Goal: Task Accomplishment & Management: Manage account settings

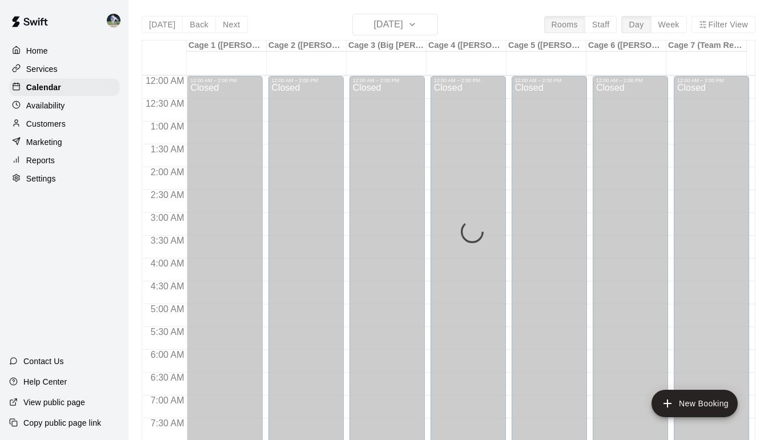
scroll to position [581, 0]
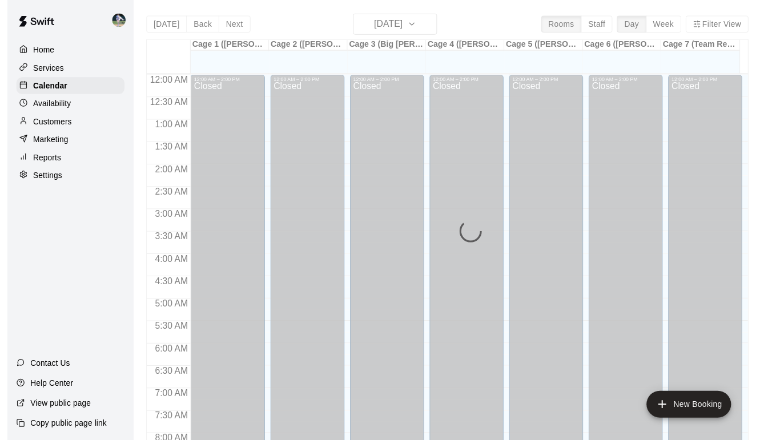
scroll to position [469, 0]
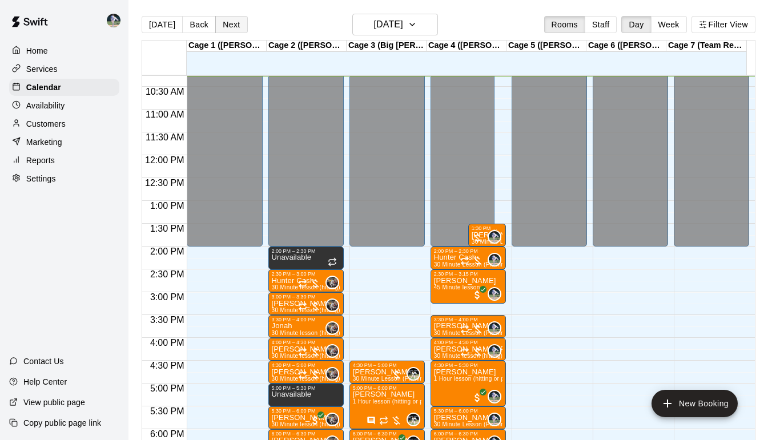
click at [228, 29] on button "Next" at bounding box center [231, 24] width 32 height 17
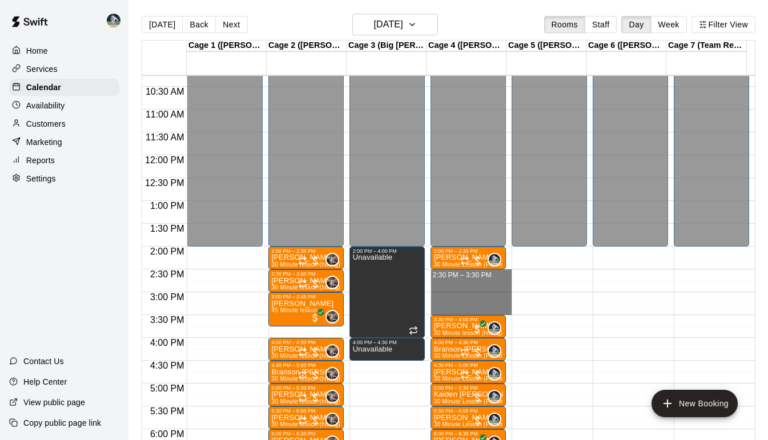
drag, startPoint x: 450, startPoint y: 273, endPoint x: 456, endPoint y: 307, distance: 34.6
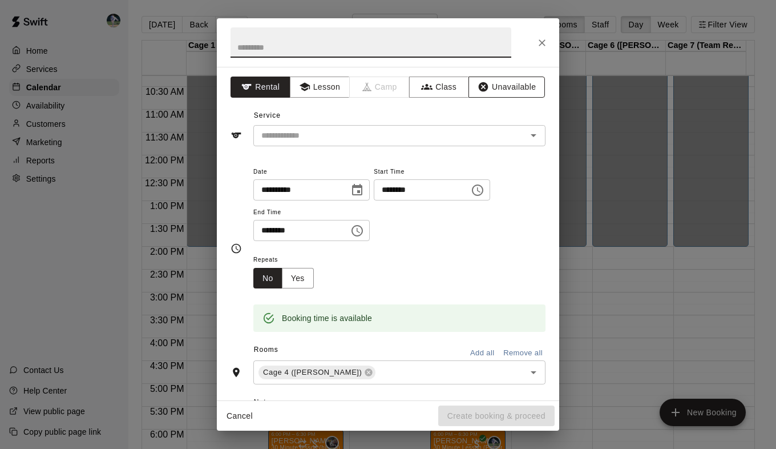
click at [487, 89] on button "Unavailable" at bounding box center [507, 86] width 76 height 21
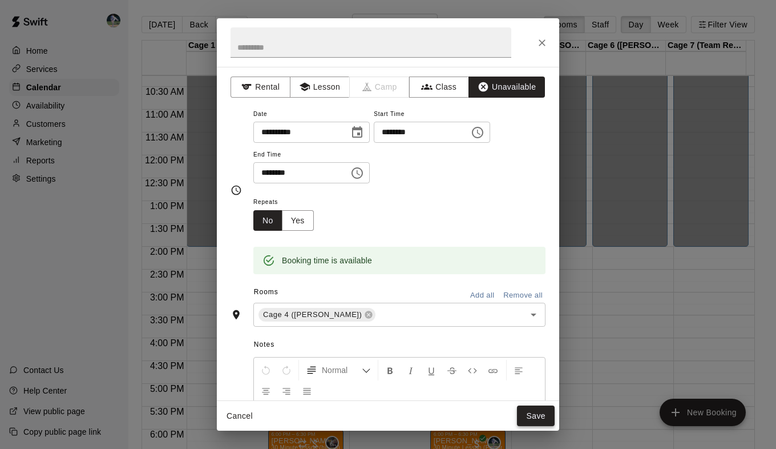
click at [540, 414] on button "Save" at bounding box center [536, 415] width 38 height 21
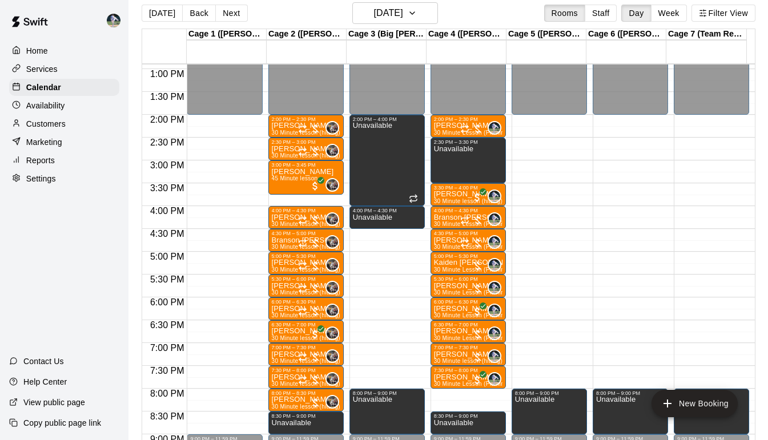
scroll to position [12, 0]
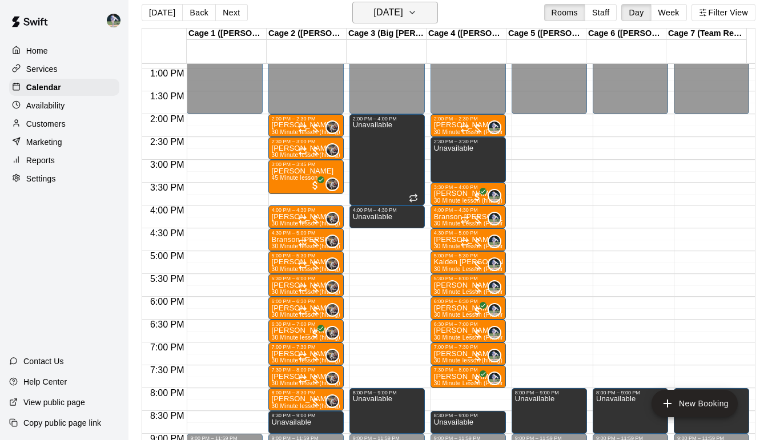
click at [417, 16] on icon "button" at bounding box center [412, 13] width 9 height 14
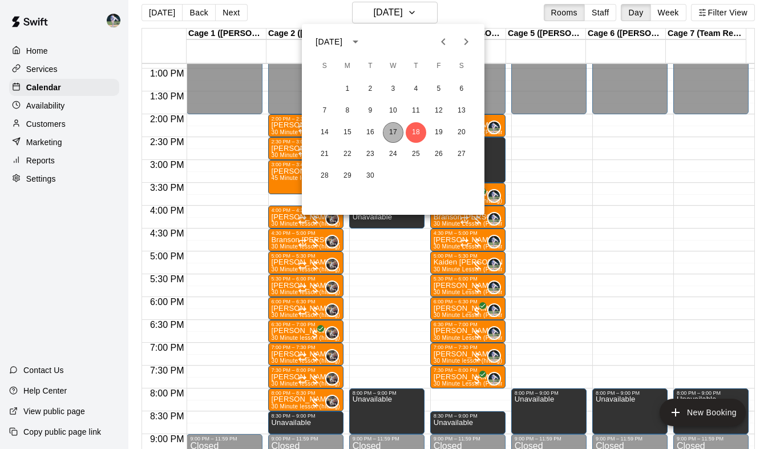
click at [390, 129] on button "17" at bounding box center [393, 132] width 21 height 21
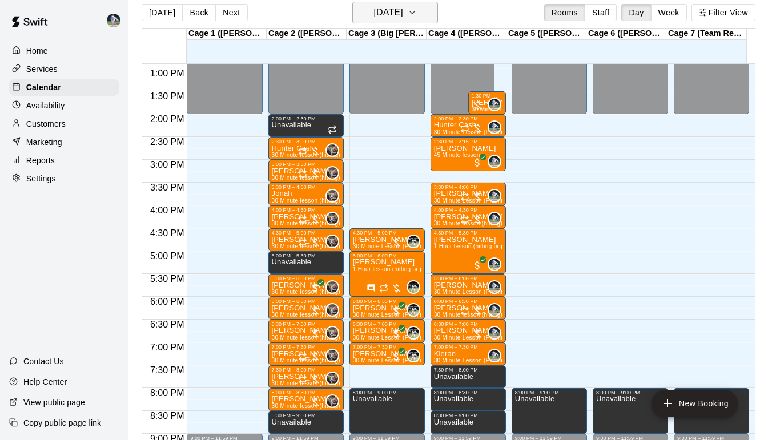
click at [414, 11] on icon "button" at bounding box center [412, 12] width 5 height 2
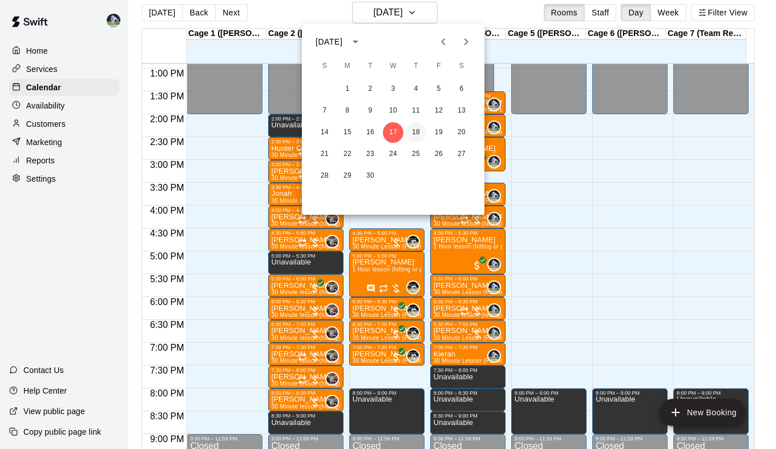
click at [417, 130] on button "18" at bounding box center [416, 132] width 21 height 21
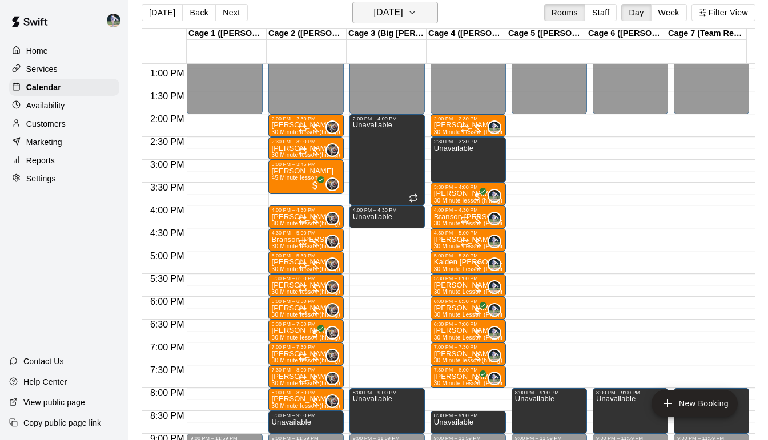
click at [417, 11] on icon "button" at bounding box center [412, 13] width 9 height 14
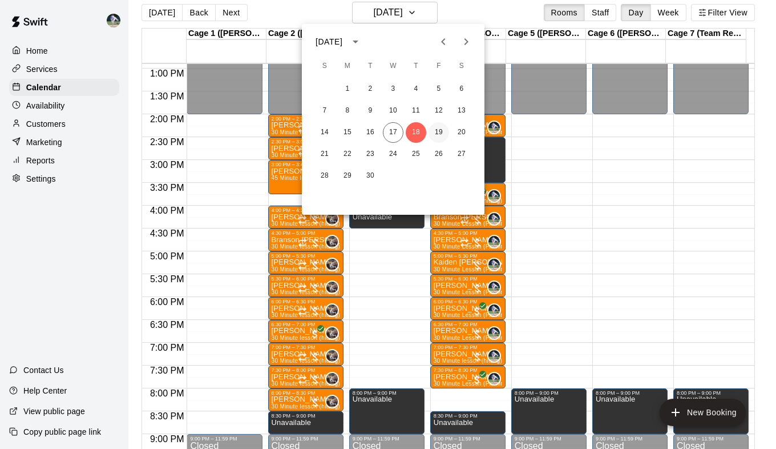
click at [441, 130] on button "19" at bounding box center [439, 132] width 21 height 21
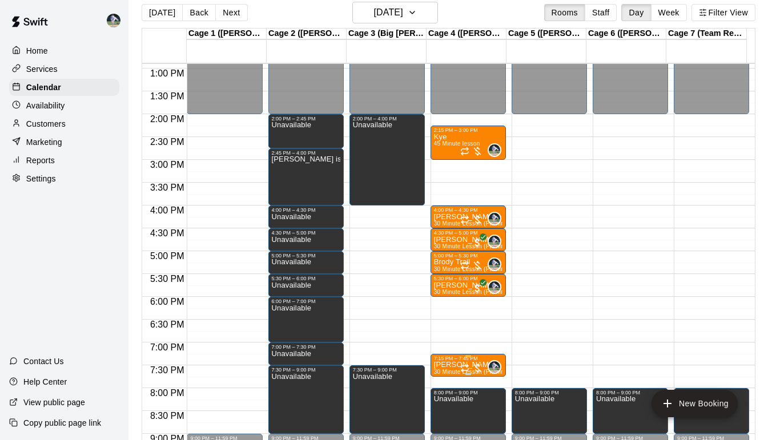
click at [440, 361] on div "7:15 PM – 7:45 PM" at bounding box center [468, 359] width 68 height 6
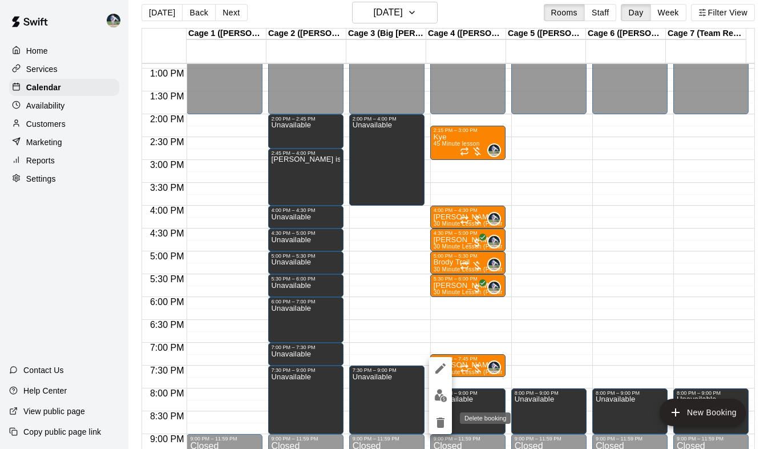
click at [440, 421] on icon "delete" at bounding box center [441, 422] width 8 height 10
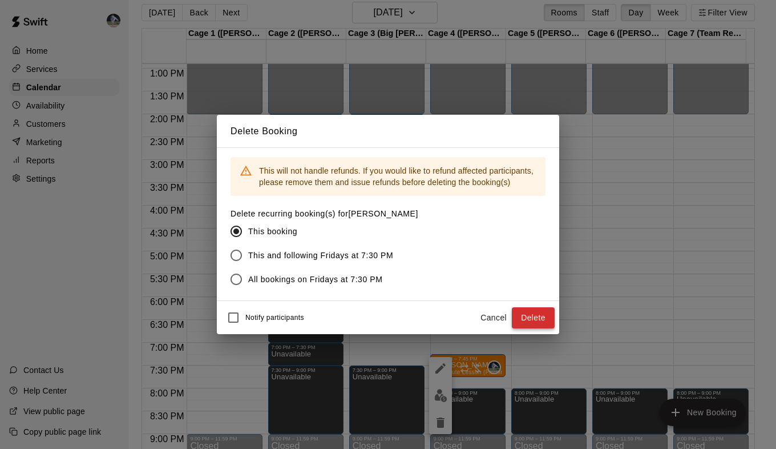
click at [524, 317] on button "Delete" at bounding box center [533, 317] width 43 height 21
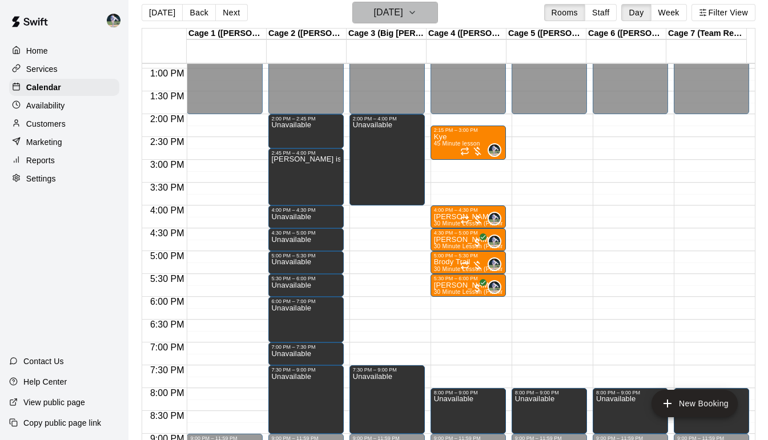
click at [417, 10] on icon "button" at bounding box center [412, 13] width 9 height 14
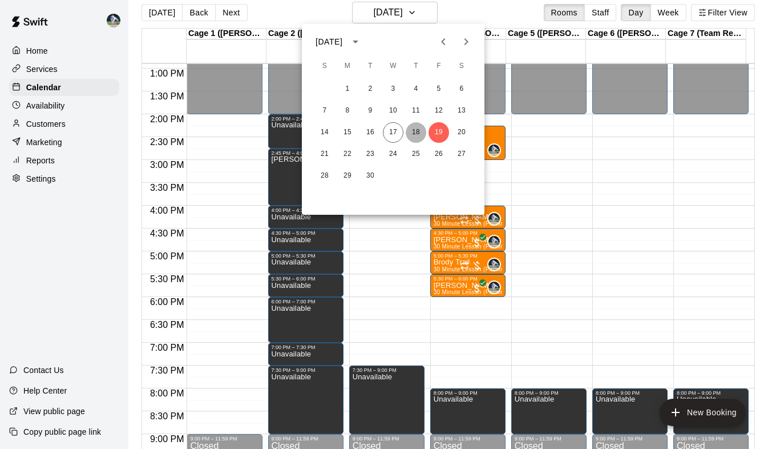
click at [417, 130] on button "18" at bounding box center [416, 132] width 21 height 21
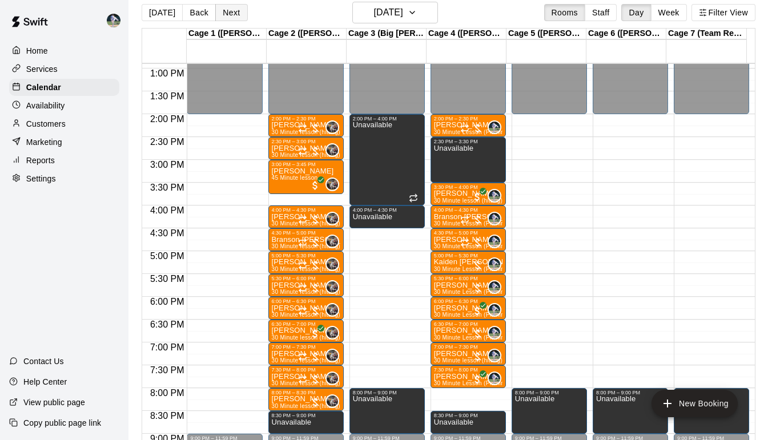
click at [223, 10] on button "Next" at bounding box center [231, 12] width 32 height 17
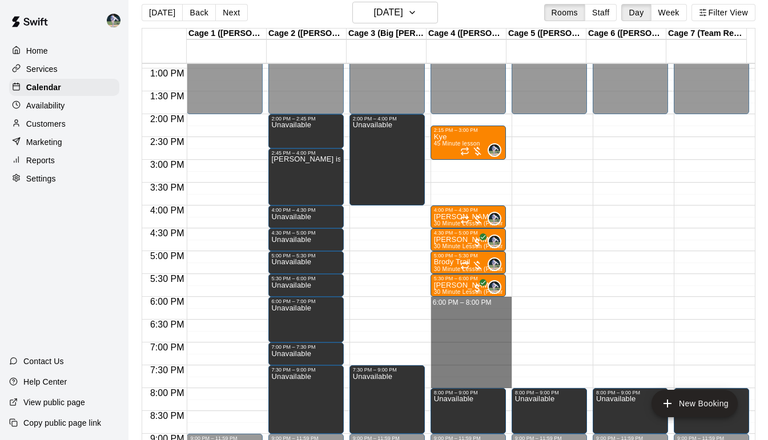
drag, startPoint x: 462, startPoint y: 302, endPoint x: 467, endPoint y: 388, distance: 85.8
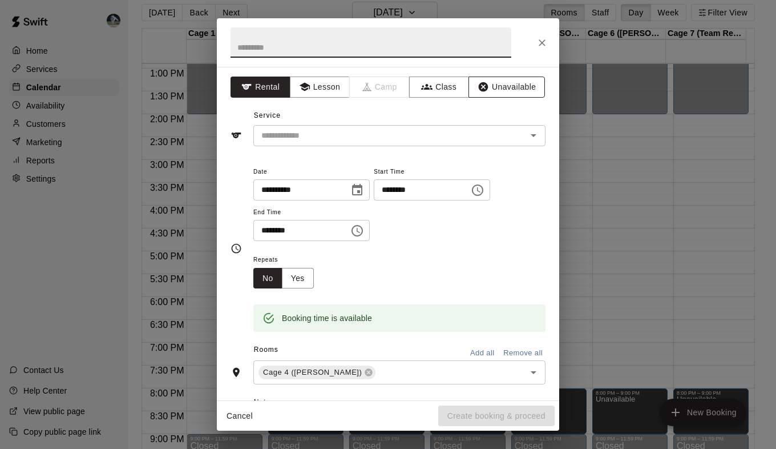
click at [495, 83] on button "Unavailable" at bounding box center [507, 86] width 76 height 21
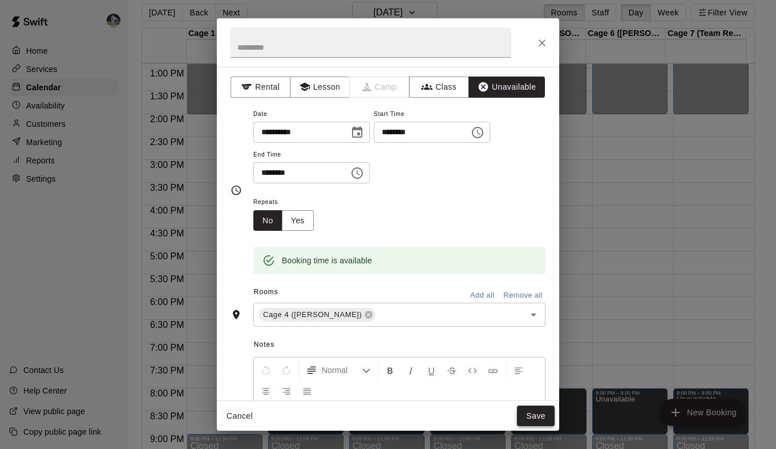
click at [534, 409] on button "Save" at bounding box center [536, 415] width 38 height 21
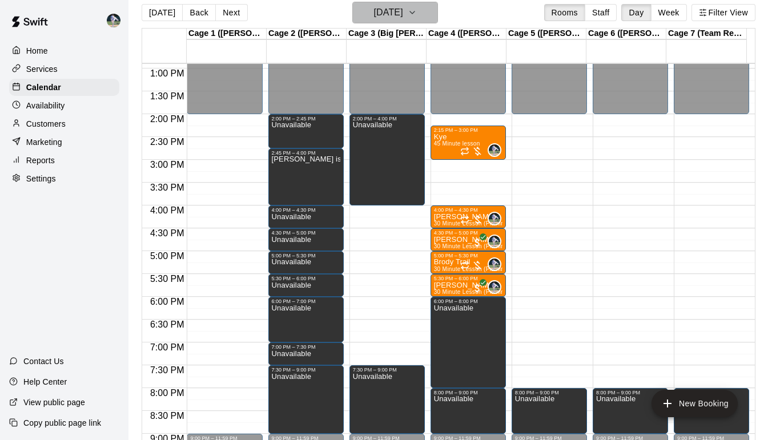
click at [417, 8] on icon "button" at bounding box center [412, 13] width 9 height 14
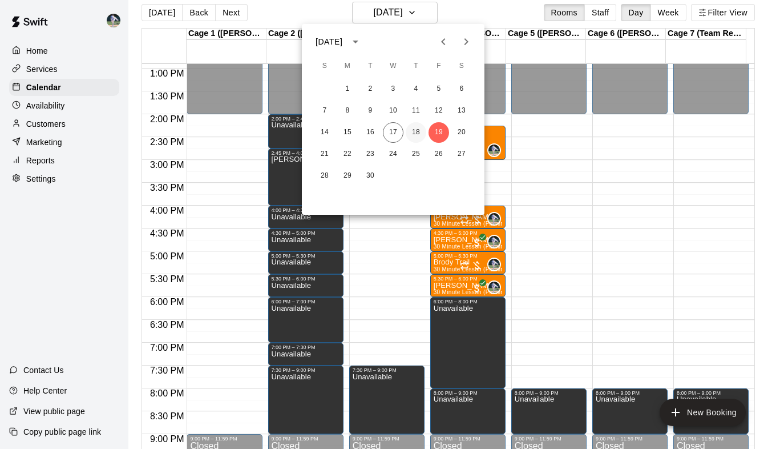
click at [414, 130] on button "18" at bounding box center [416, 132] width 21 height 21
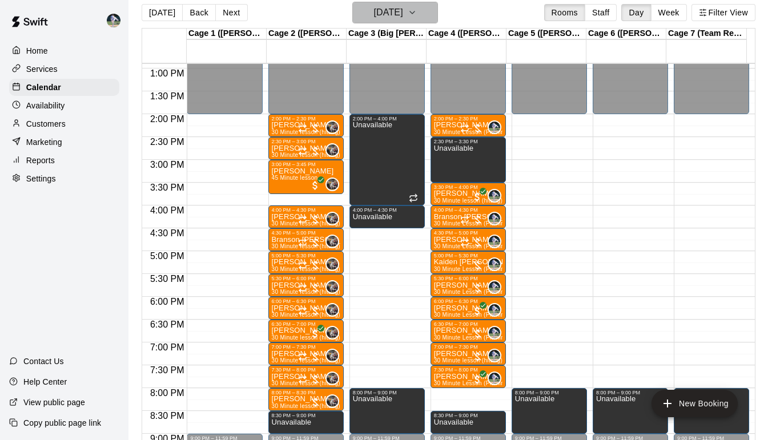
click at [417, 13] on icon "button" at bounding box center [412, 13] width 9 height 14
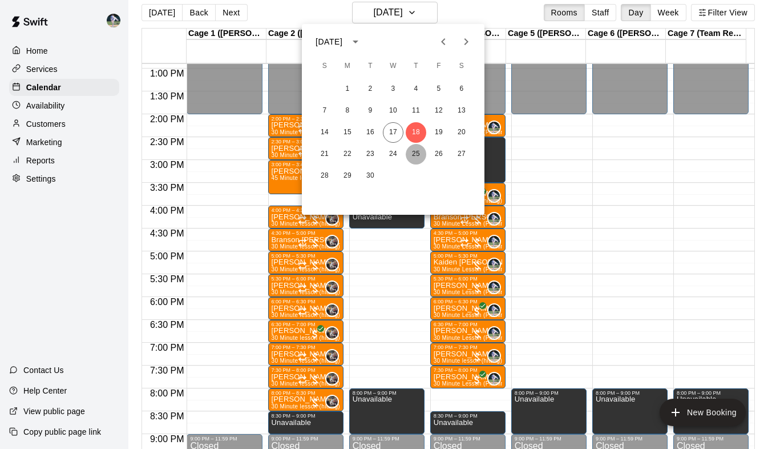
click at [414, 151] on button "25" at bounding box center [416, 154] width 21 height 21
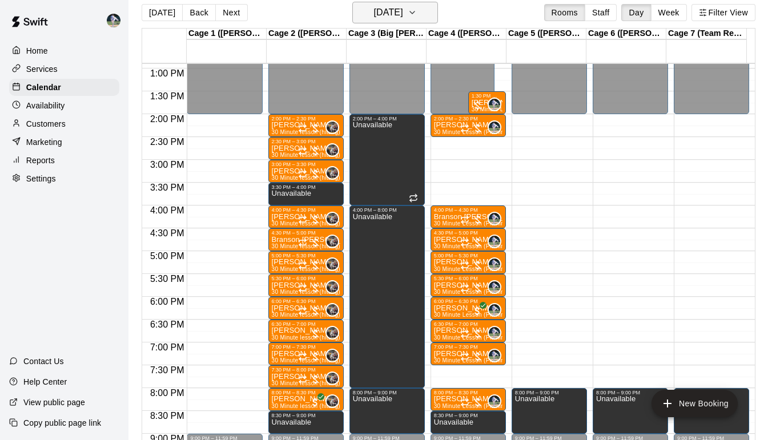
click at [432, 5] on button "[DATE]" at bounding box center [395, 13] width 86 height 22
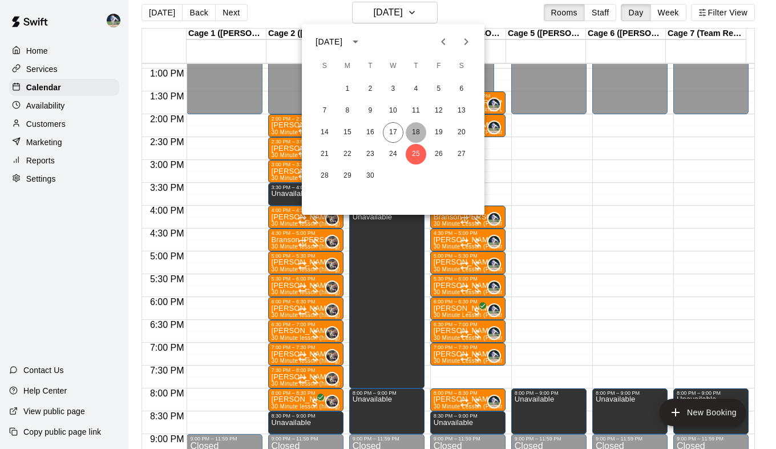
click at [416, 131] on button "18" at bounding box center [416, 132] width 21 height 21
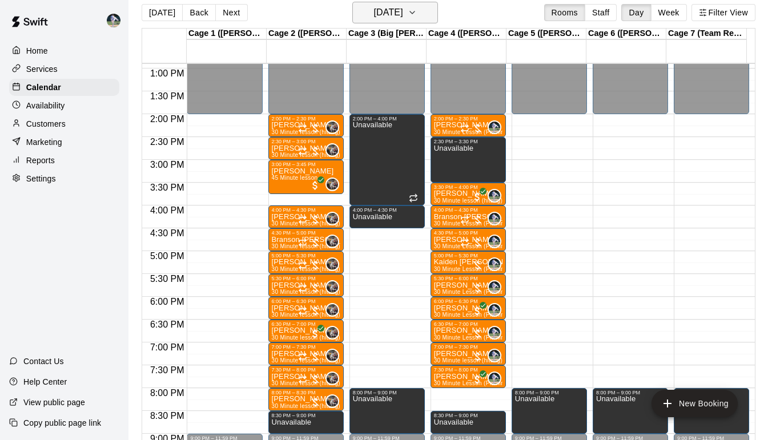
click at [435, 11] on button "[DATE]" at bounding box center [395, 13] width 86 height 22
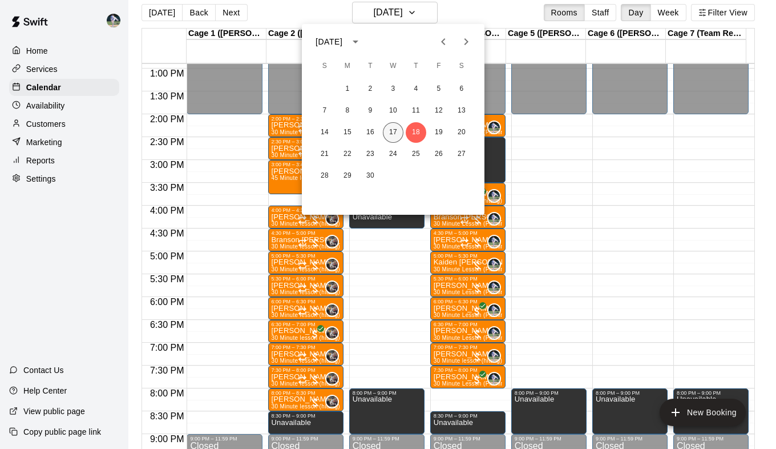
click at [393, 131] on button "17" at bounding box center [393, 132] width 21 height 21
